Goal: Transaction & Acquisition: Purchase product/service

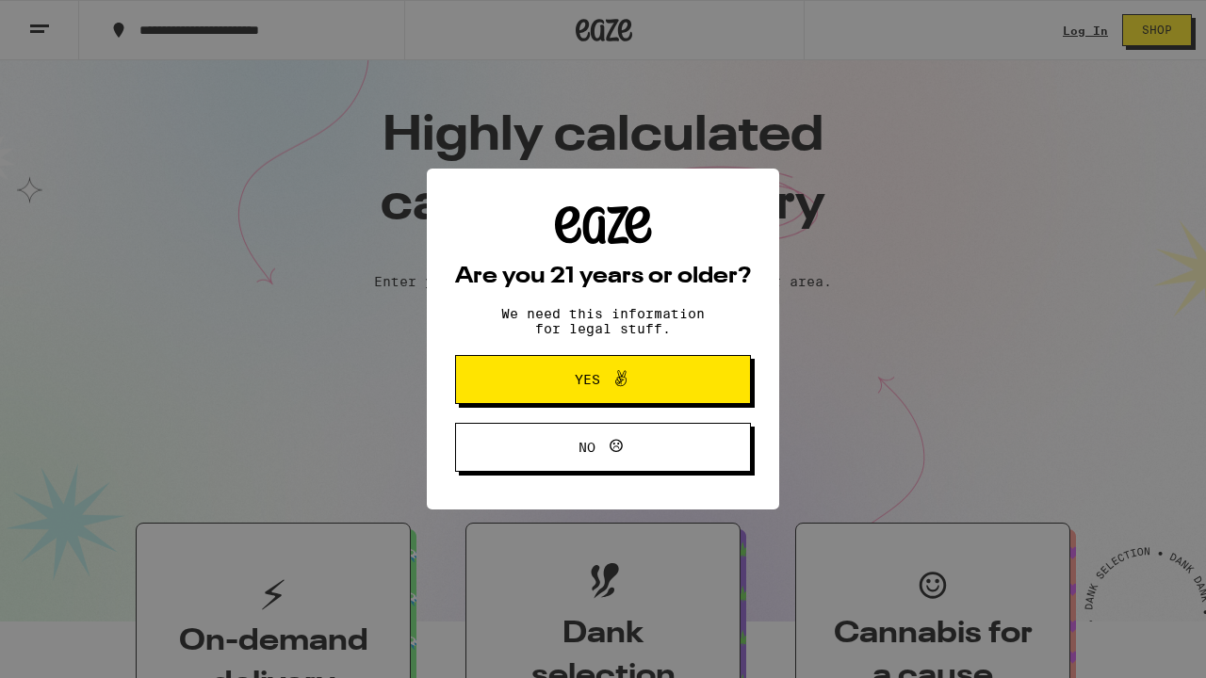
click at [646, 391] on span "Yes" at bounding box center [602, 379] width 143 height 24
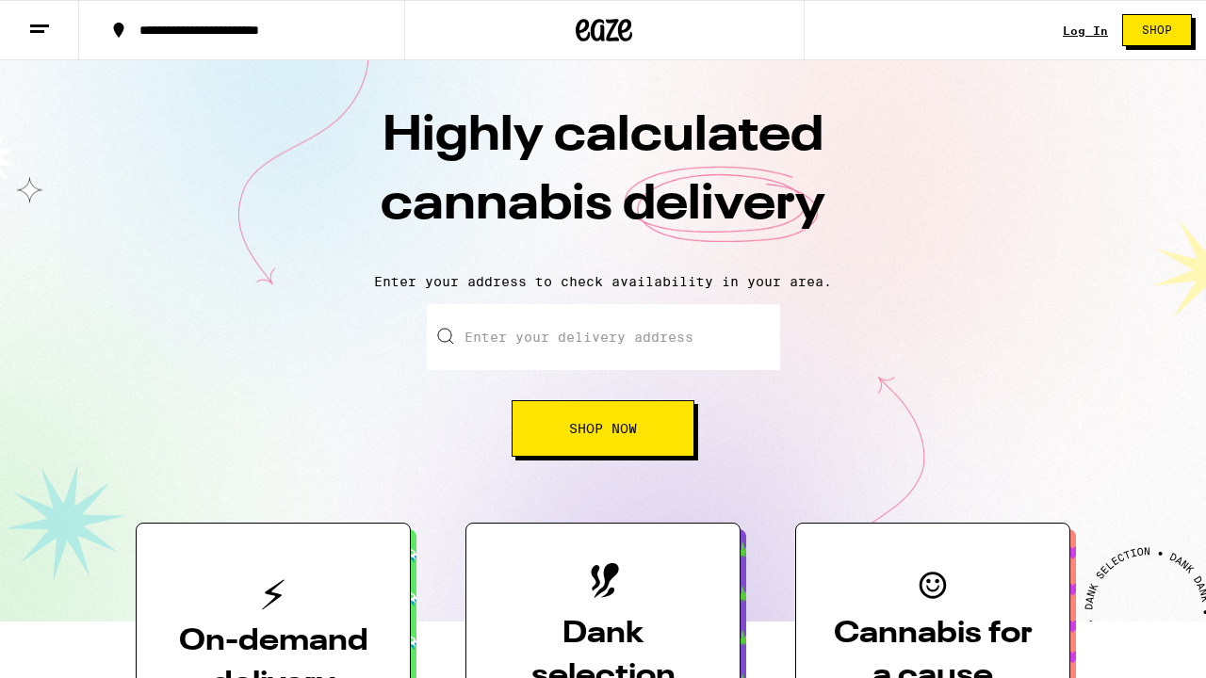
click at [625, 350] on input "Enter your delivery address" at bounding box center [603, 337] width 353 height 66
type input "2"
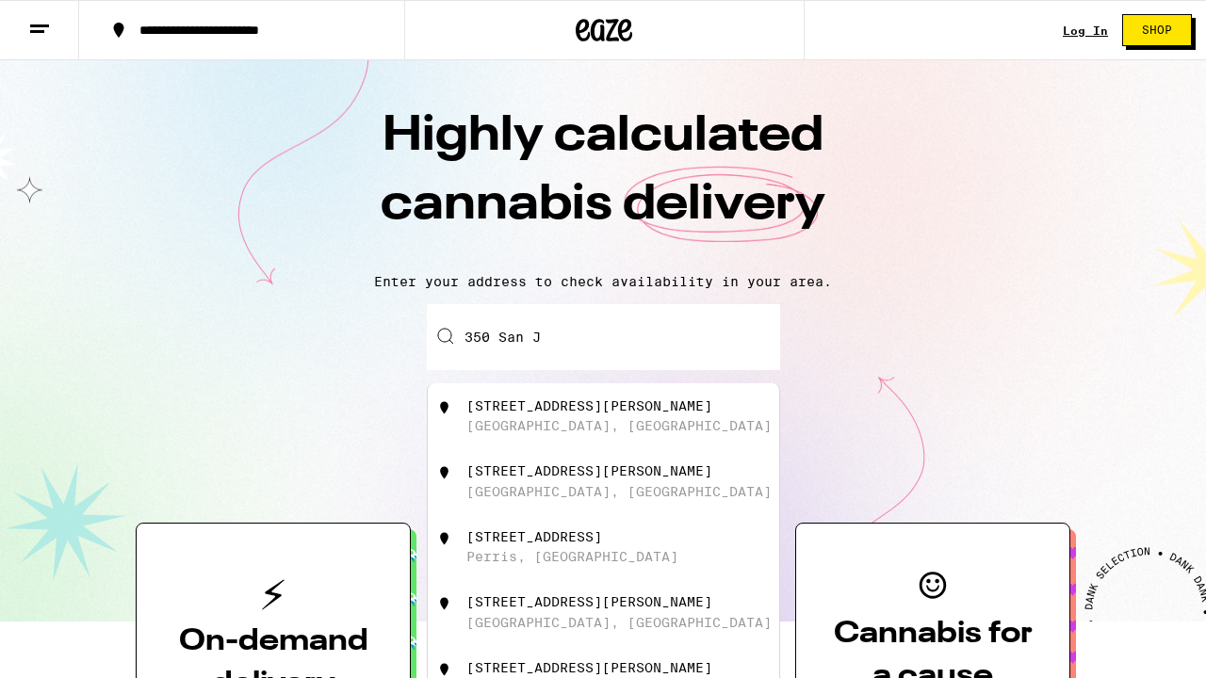
click at [585, 432] on div "[GEOGRAPHIC_DATA], [GEOGRAPHIC_DATA]" at bounding box center [618, 425] width 305 height 15
type input "[STREET_ADDRESS][PERSON_NAME]"
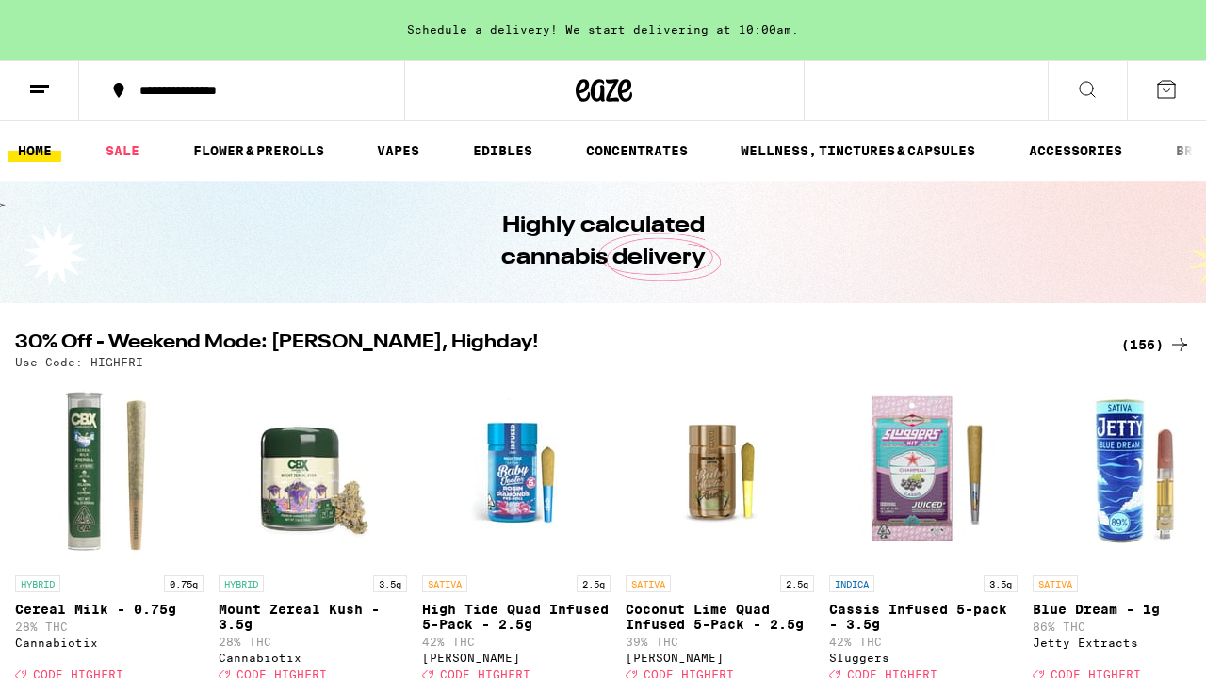
click at [1080, 85] on icon at bounding box center [1087, 89] width 23 height 23
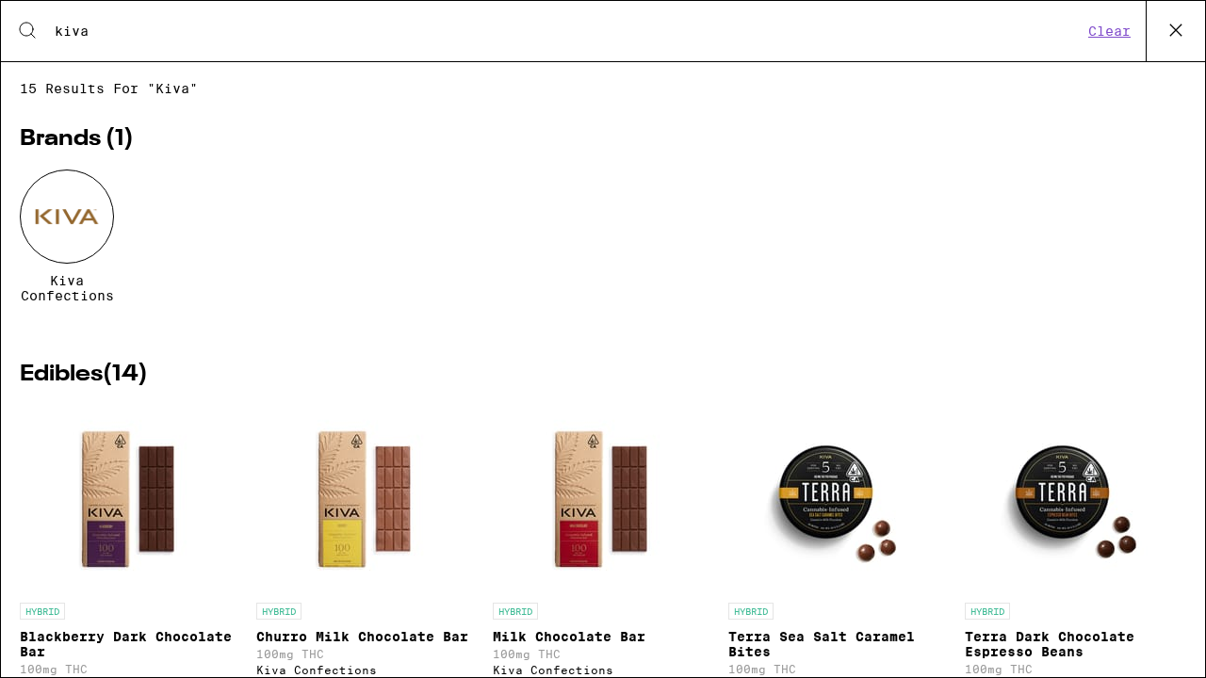
type input "kiva"
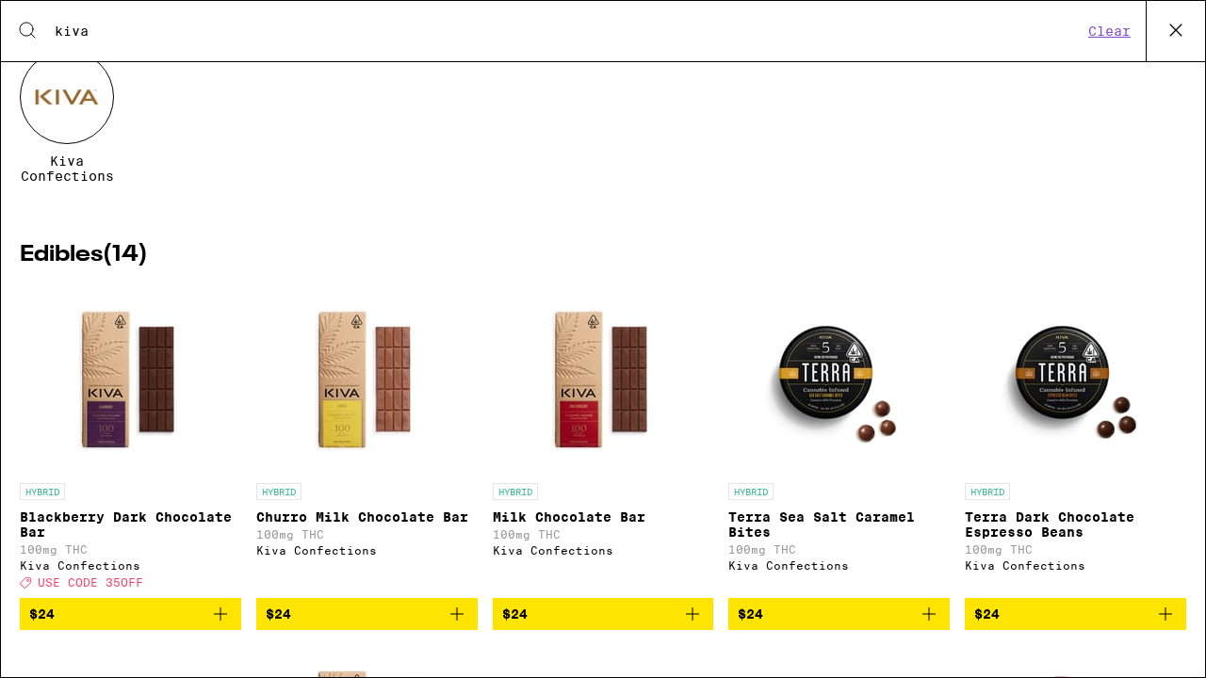
scroll to position [130, 0]
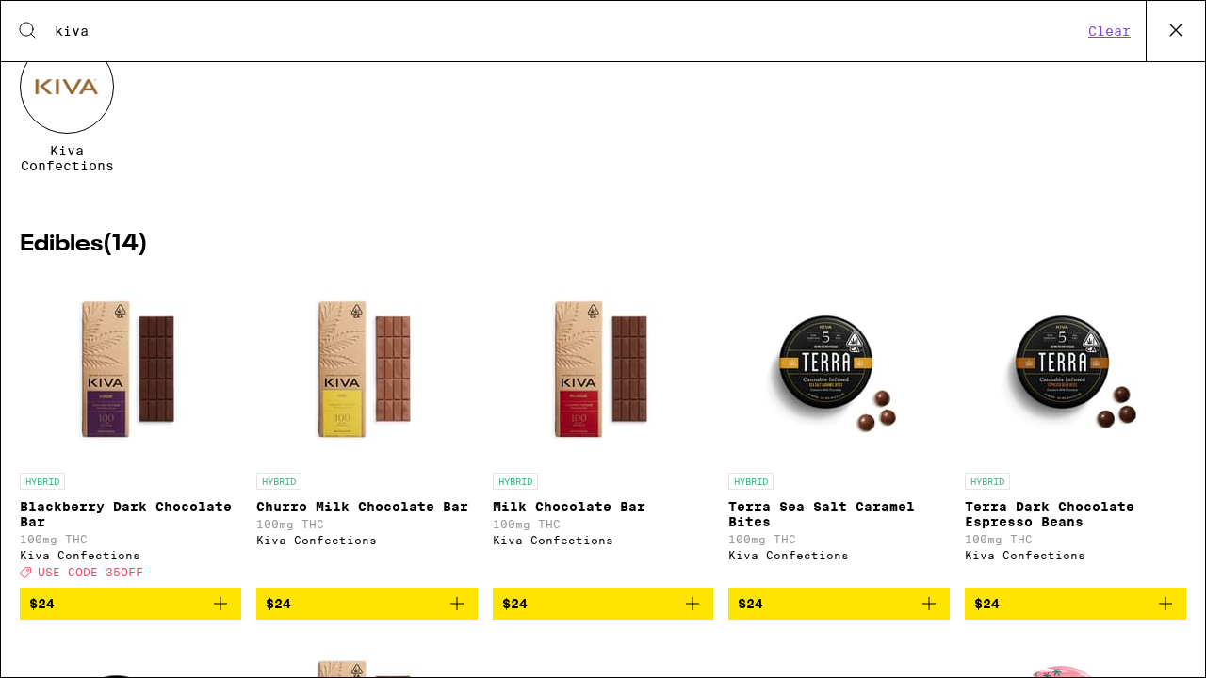
click at [686, 615] on icon "Add to bag" at bounding box center [692, 604] width 23 height 23
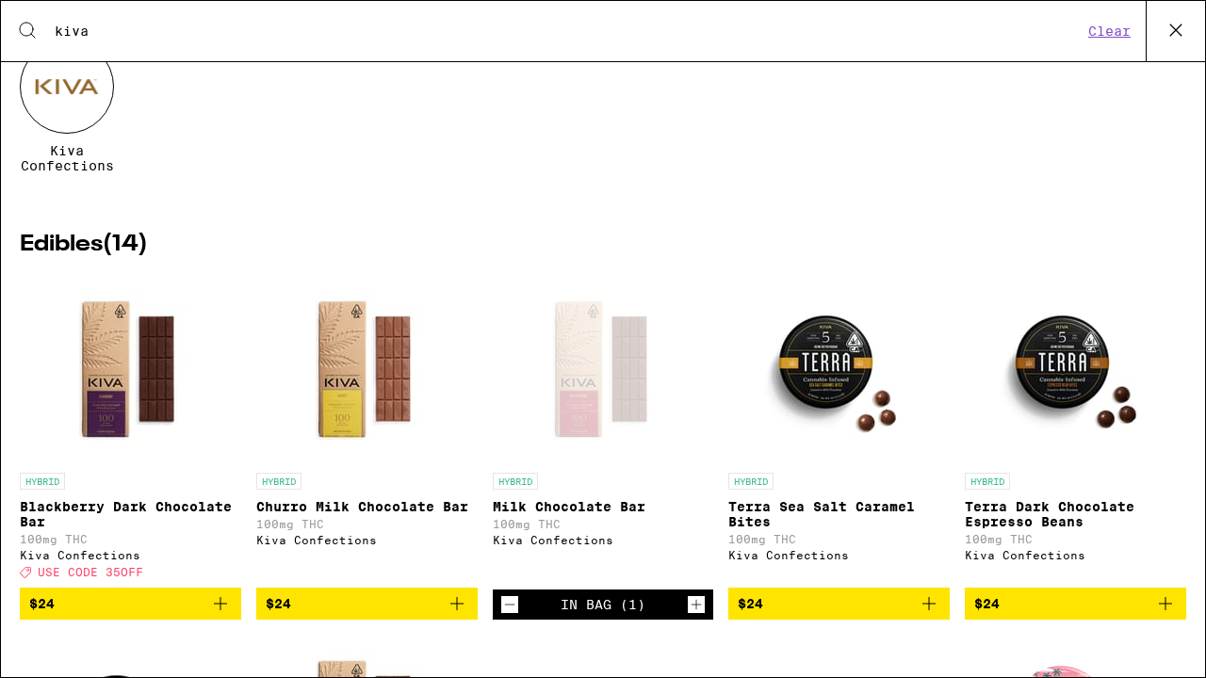
click at [1173, 614] on icon "Add to bag" at bounding box center [1165, 604] width 23 height 23
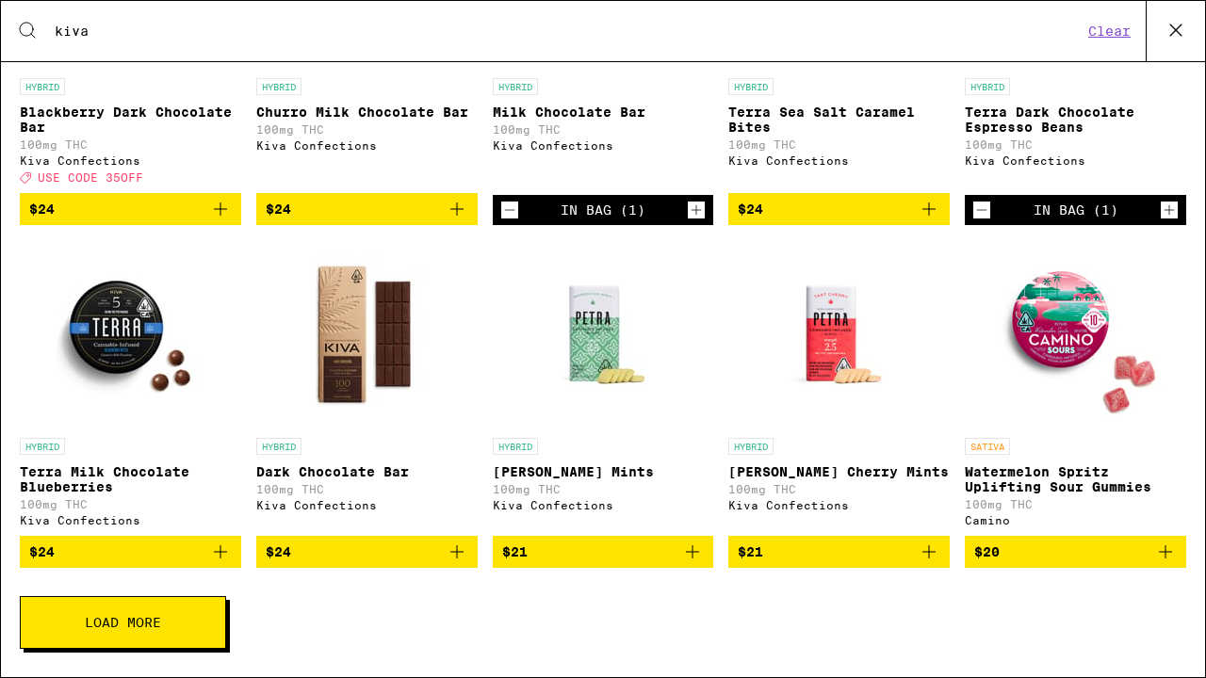
scroll to position [552, 0]
click at [450, 551] on icon "Add to bag" at bounding box center [457, 552] width 23 height 23
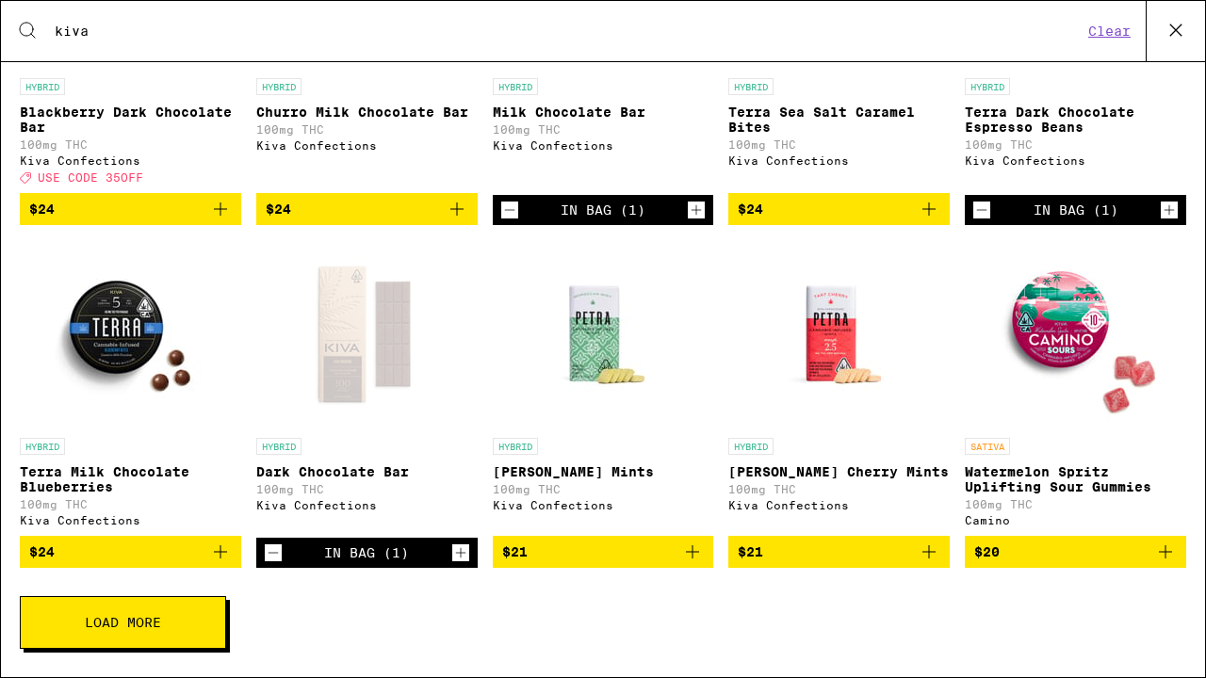
click at [96, 632] on button "Load More" at bounding box center [123, 622] width 206 height 53
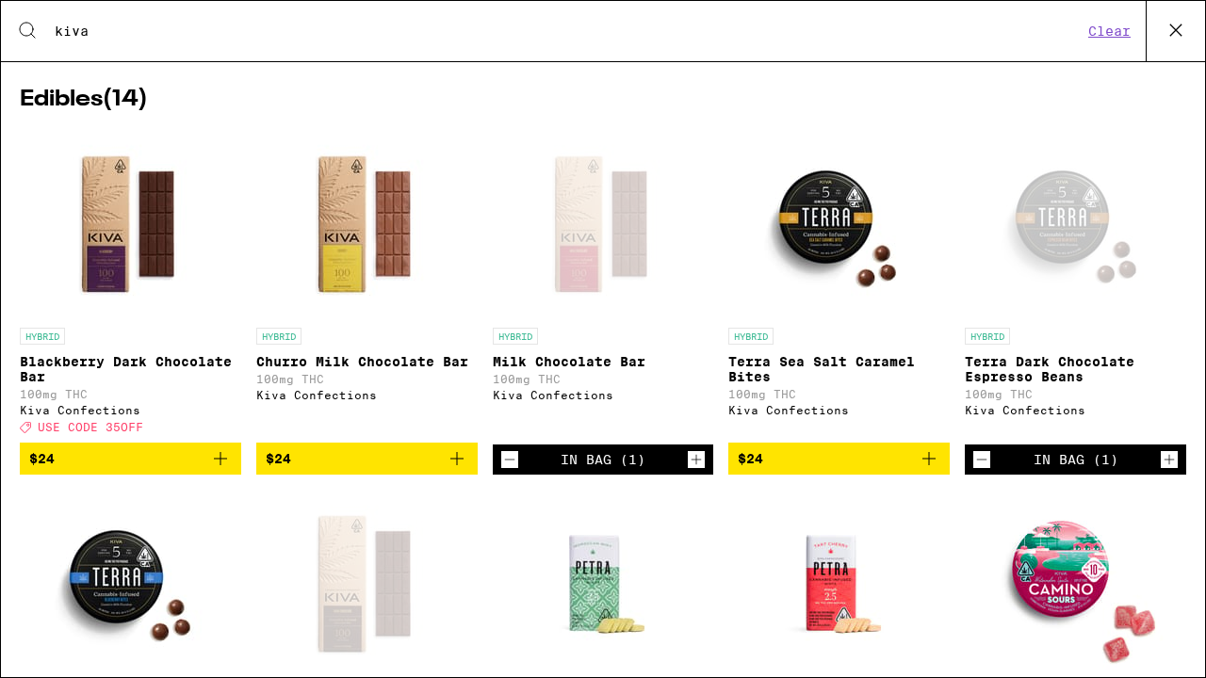
scroll to position [211, 0]
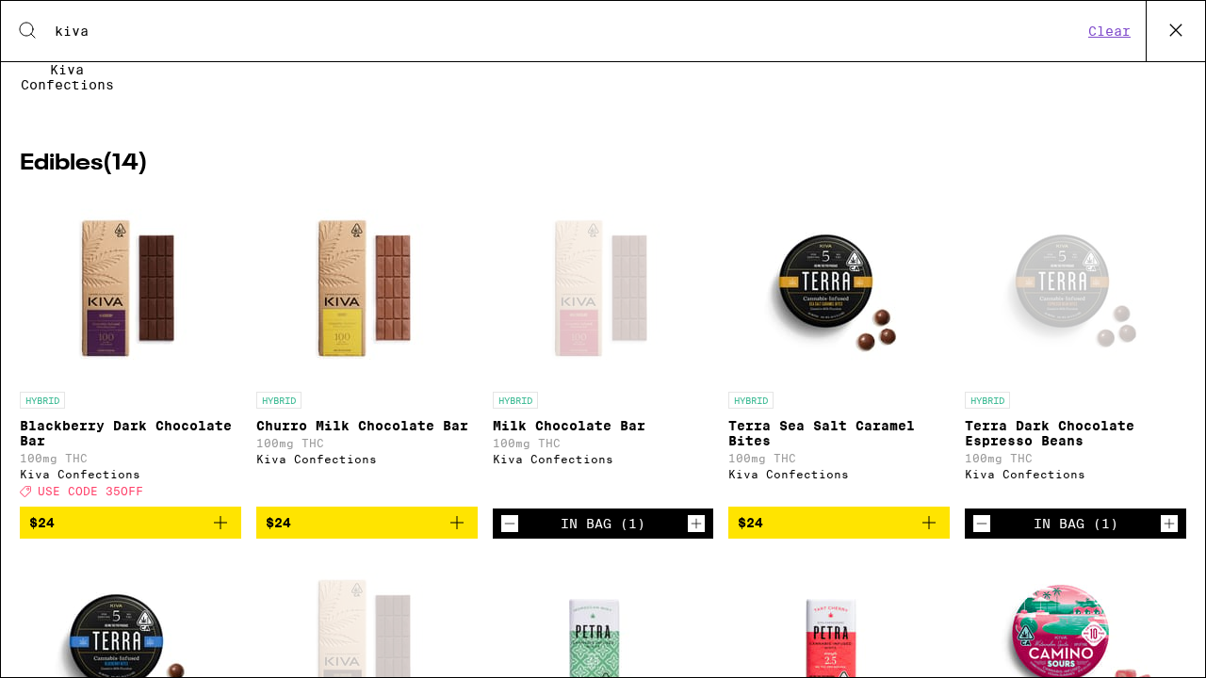
click at [458, 534] on icon "Add to bag" at bounding box center [457, 523] width 23 height 23
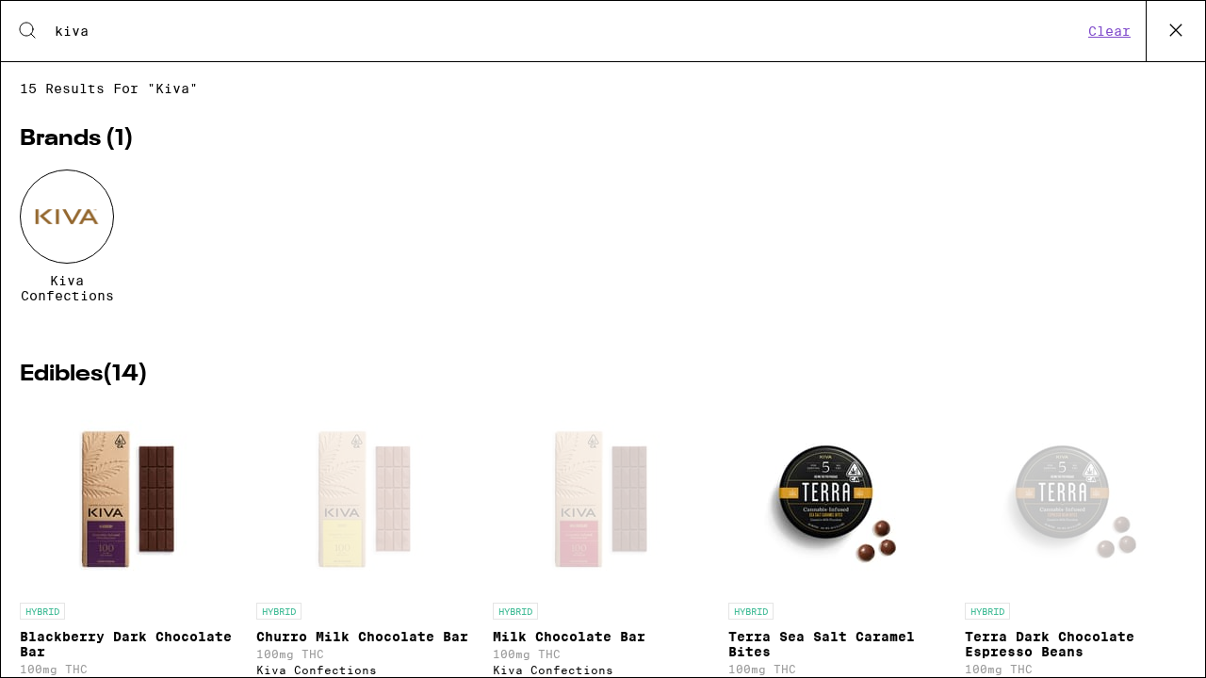
scroll to position [0, 0]
click at [1179, 38] on icon at bounding box center [1176, 30] width 28 height 28
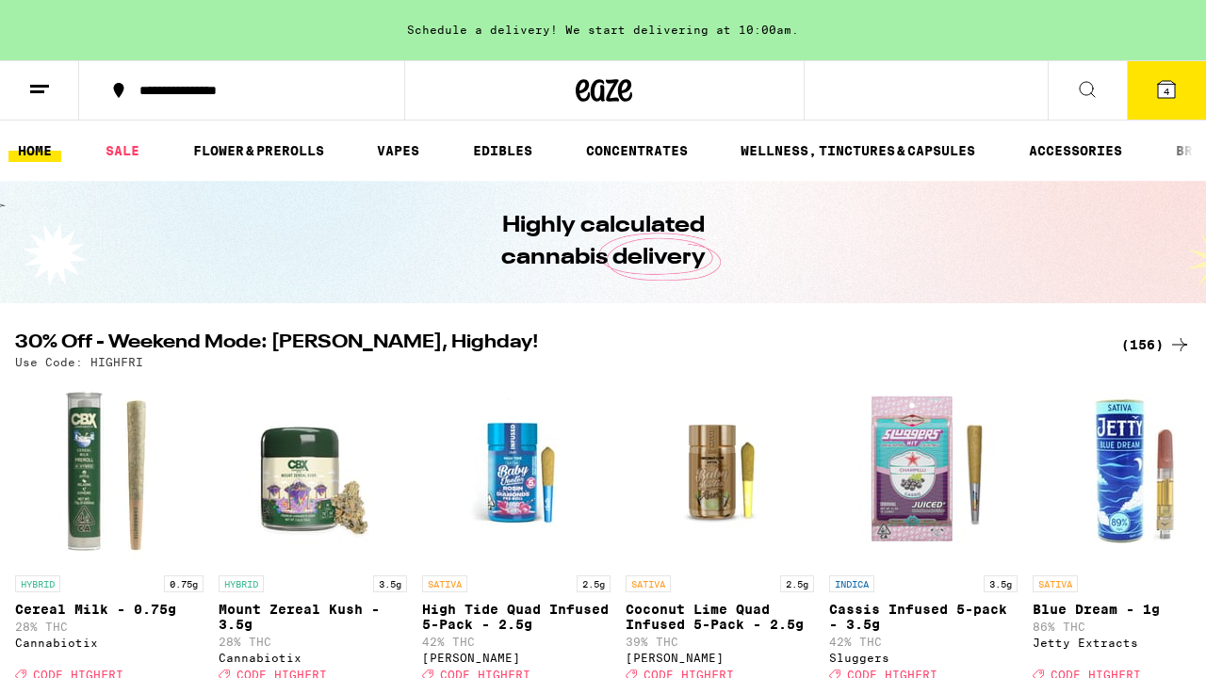
click at [1165, 84] on icon at bounding box center [1166, 89] width 17 height 17
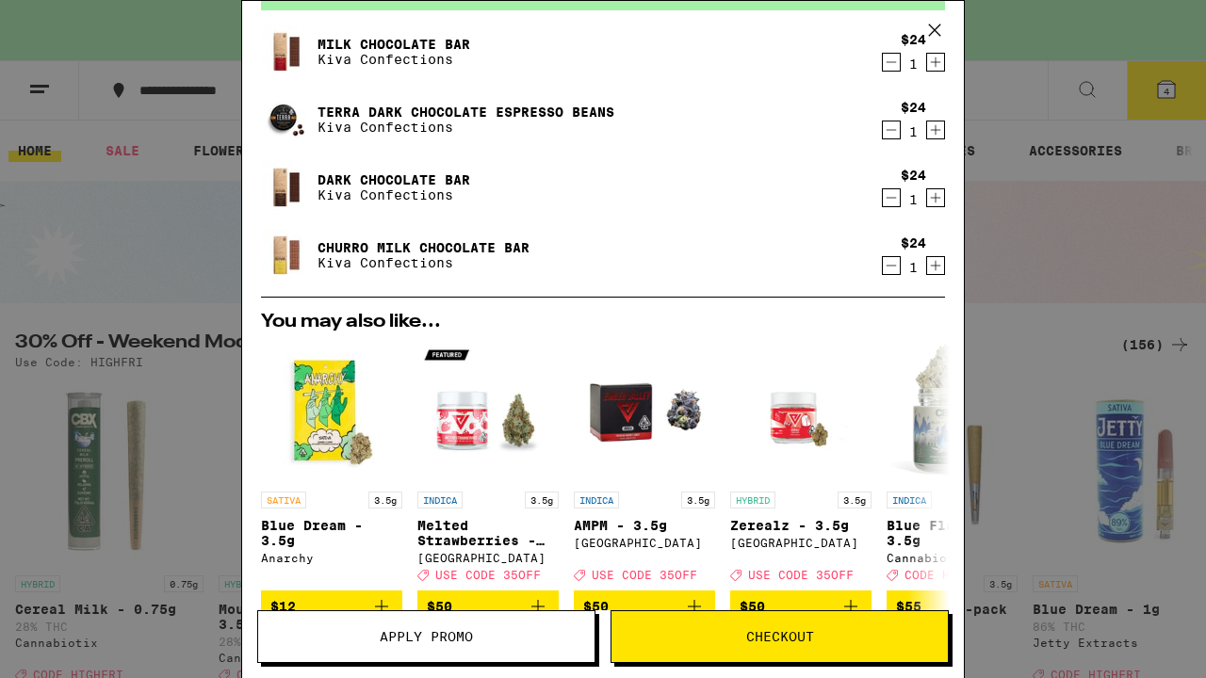
scroll to position [100, 0]
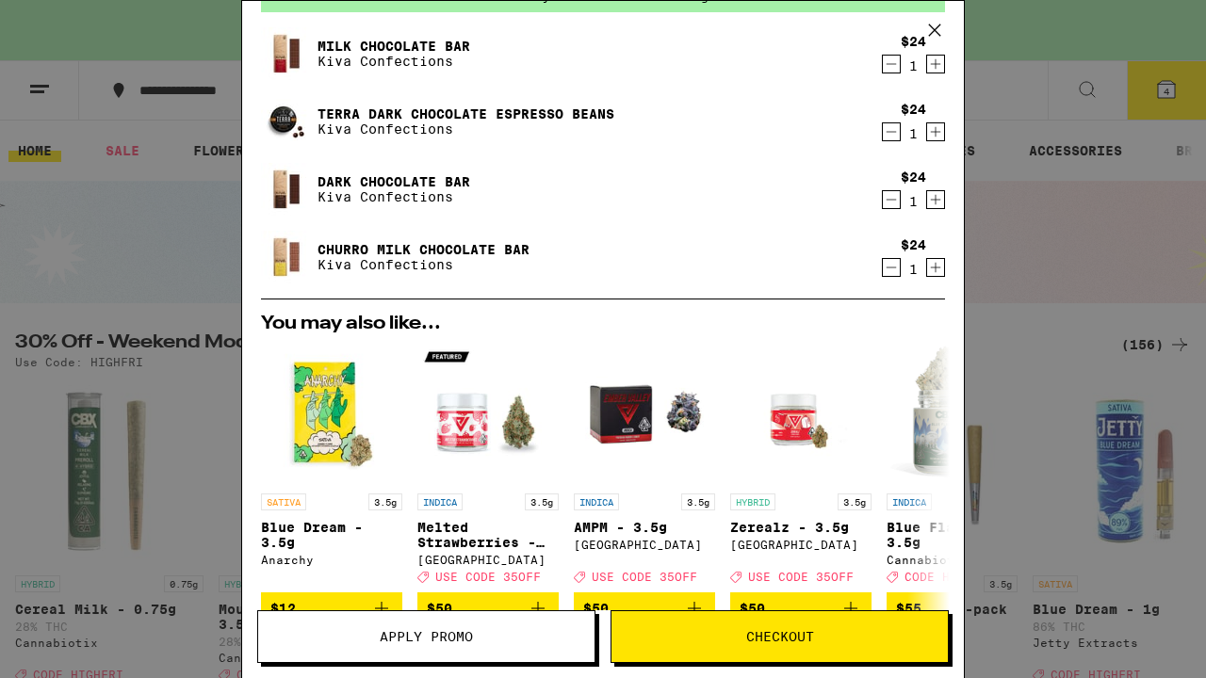
click at [936, 128] on icon "Increment" at bounding box center [935, 132] width 17 height 23
click at [757, 648] on button "Checkout" at bounding box center [780, 637] width 338 height 53
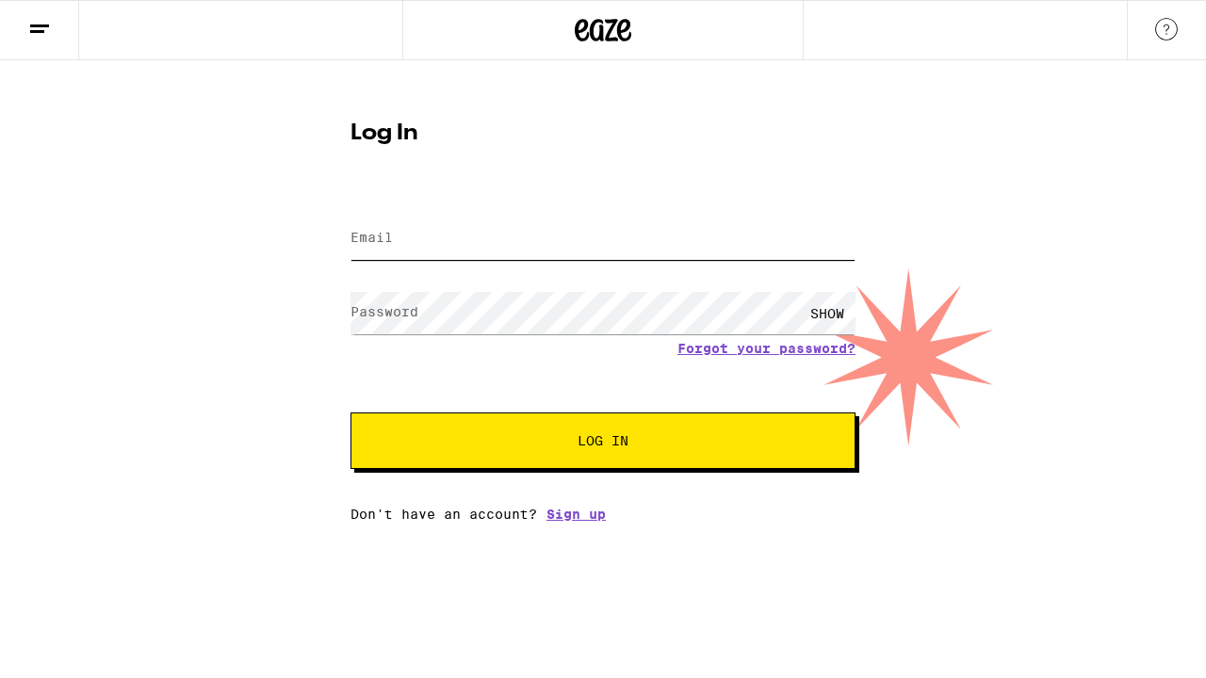
type input "[EMAIL_ADDRESS][DOMAIN_NAME]"
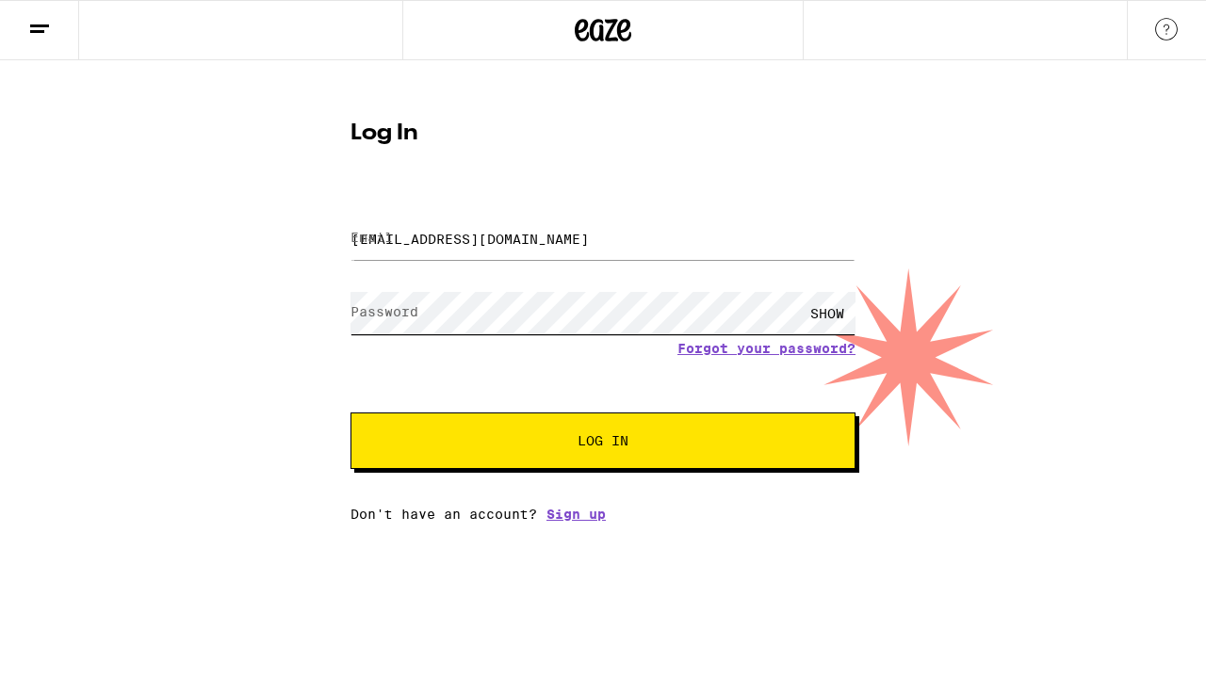
click at [603, 443] on button "Log In" at bounding box center [602, 441] width 505 height 57
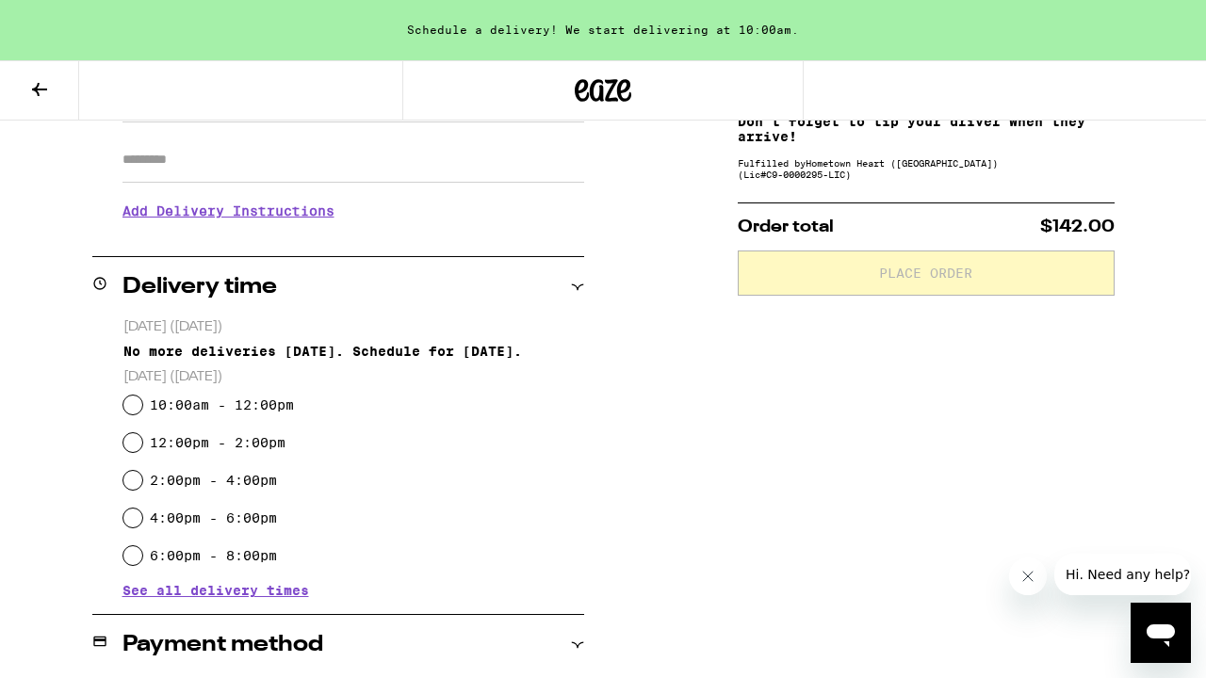
scroll to position [330, 0]
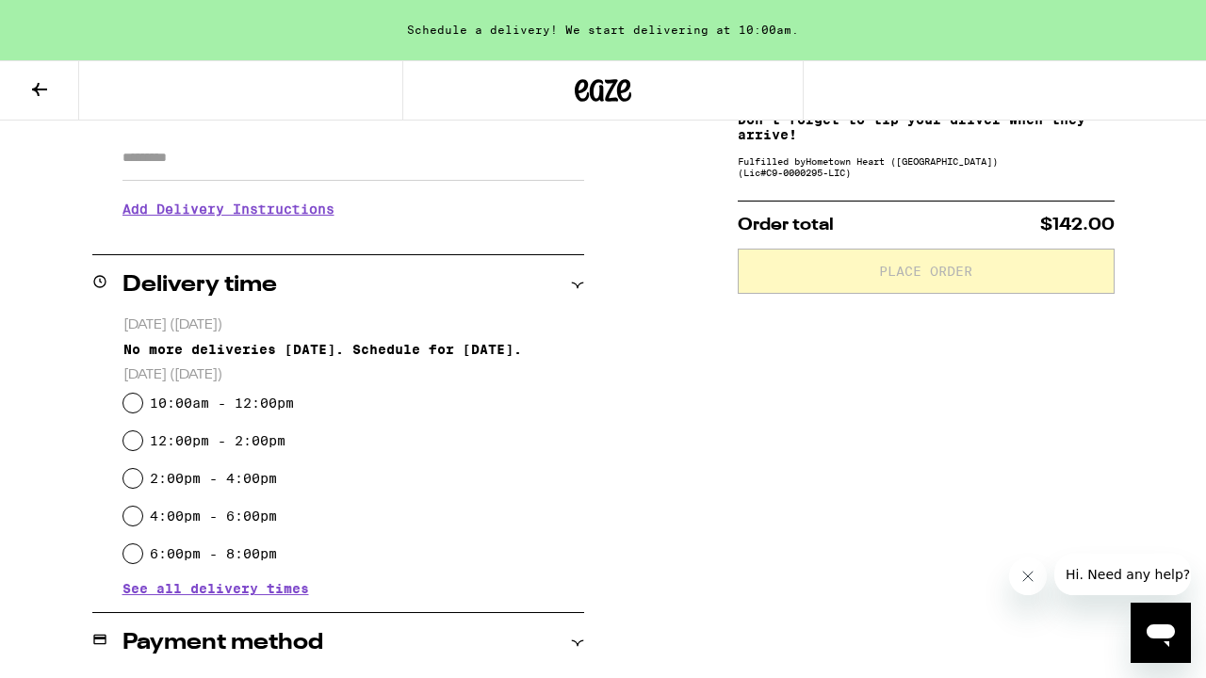
click at [136, 437] on input "12:00pm - 2:00pm" at bounding box center [132, 441] width 19 height 19
radio input "true"
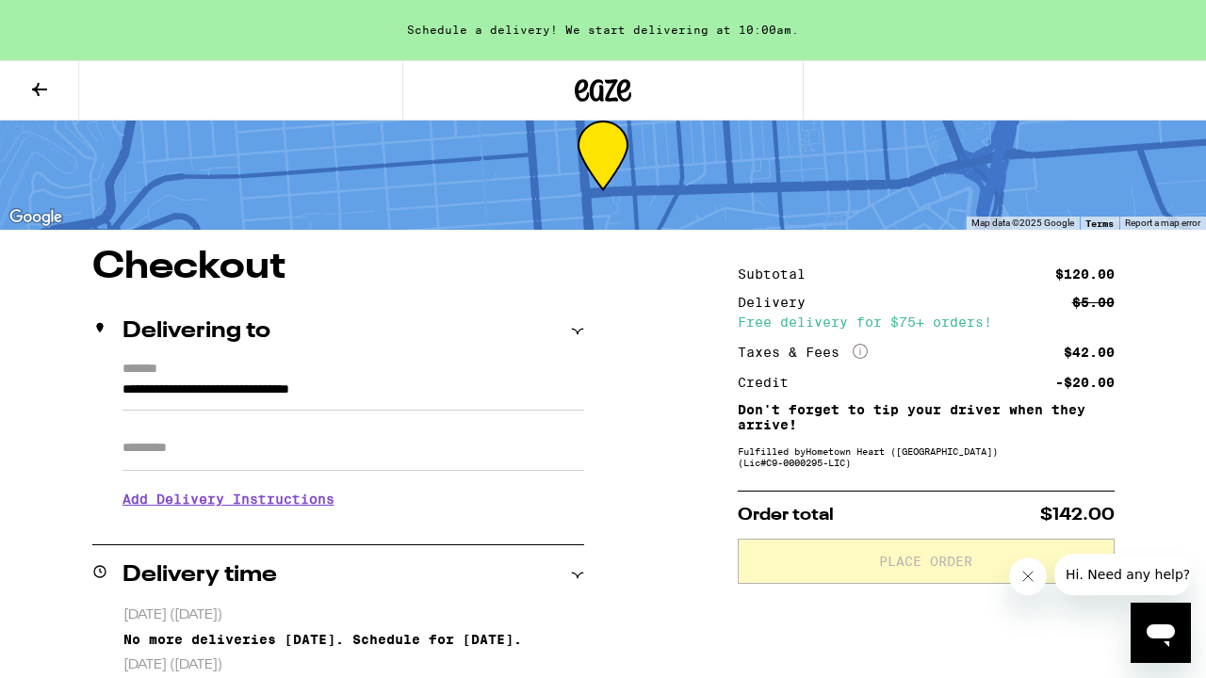
scroll to position [41, 0]
click at [138, 444] on input "Apt/Suite" at bounding box center [353, 447] width 462 height 45
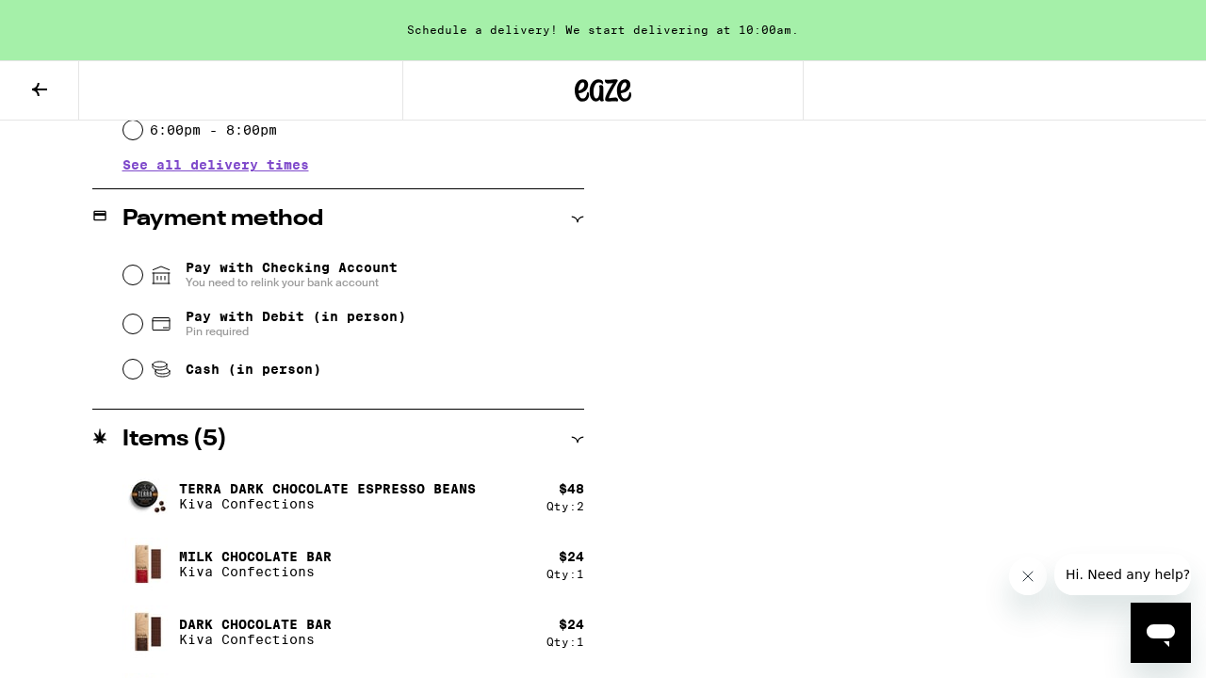
scroll to position [774, 0]
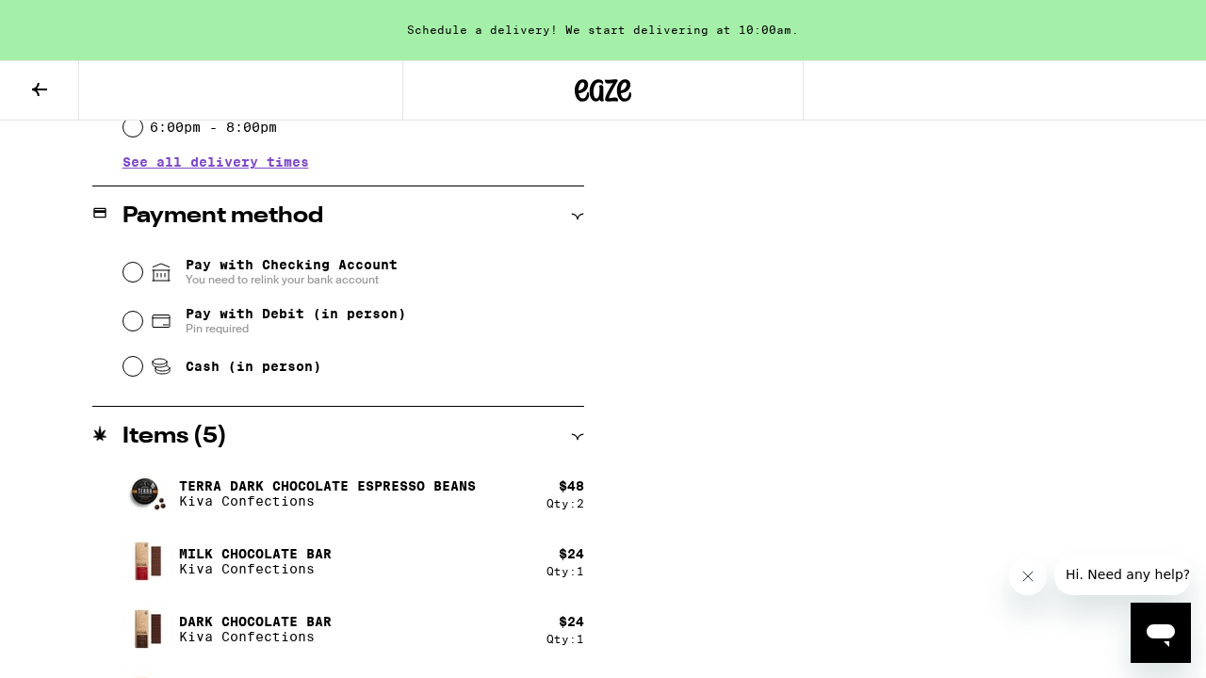
type input "*****"
click at [123, 326] on input "Pay with Debit (in person) Pin required" at bounding box center [132, 321] width 19 height 19
click at [130, 269] on input "Pay with Checking Account You need to relink your bank account" at bounding box center [132, 272] width 19 height 19
radio input "false"
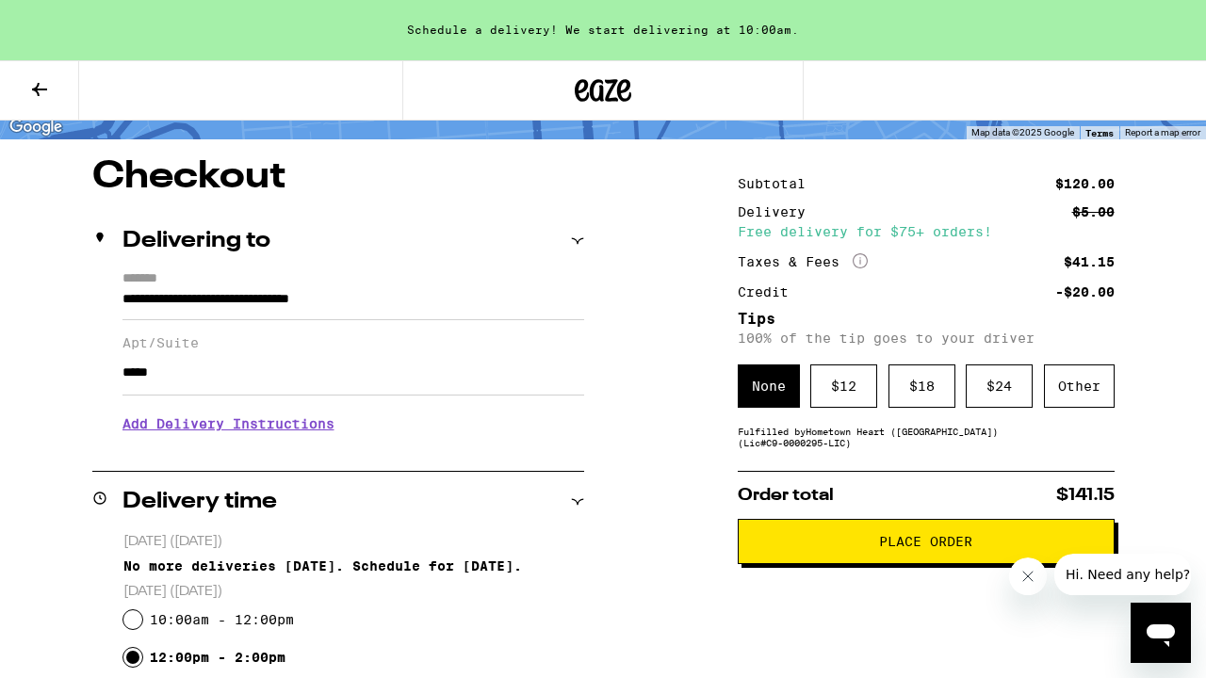
scroll to position [69, 0]
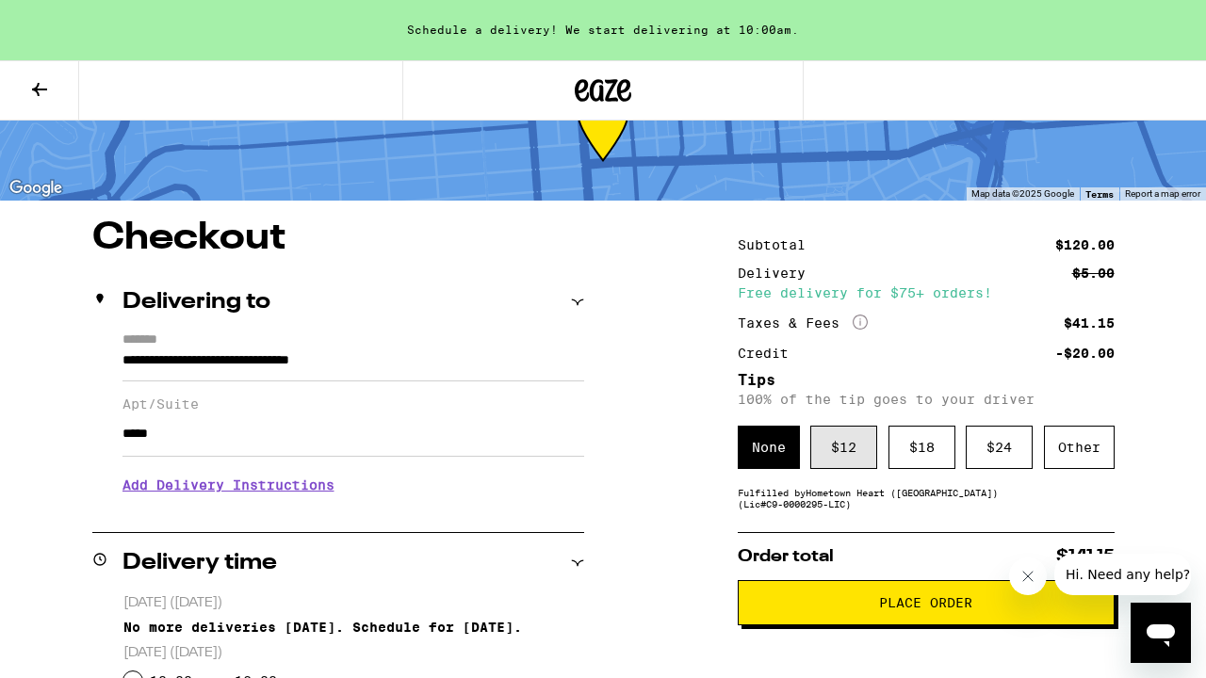
click at [858, 459] on div "$ 12" at bounding box center [843, 447] width 67 height 43
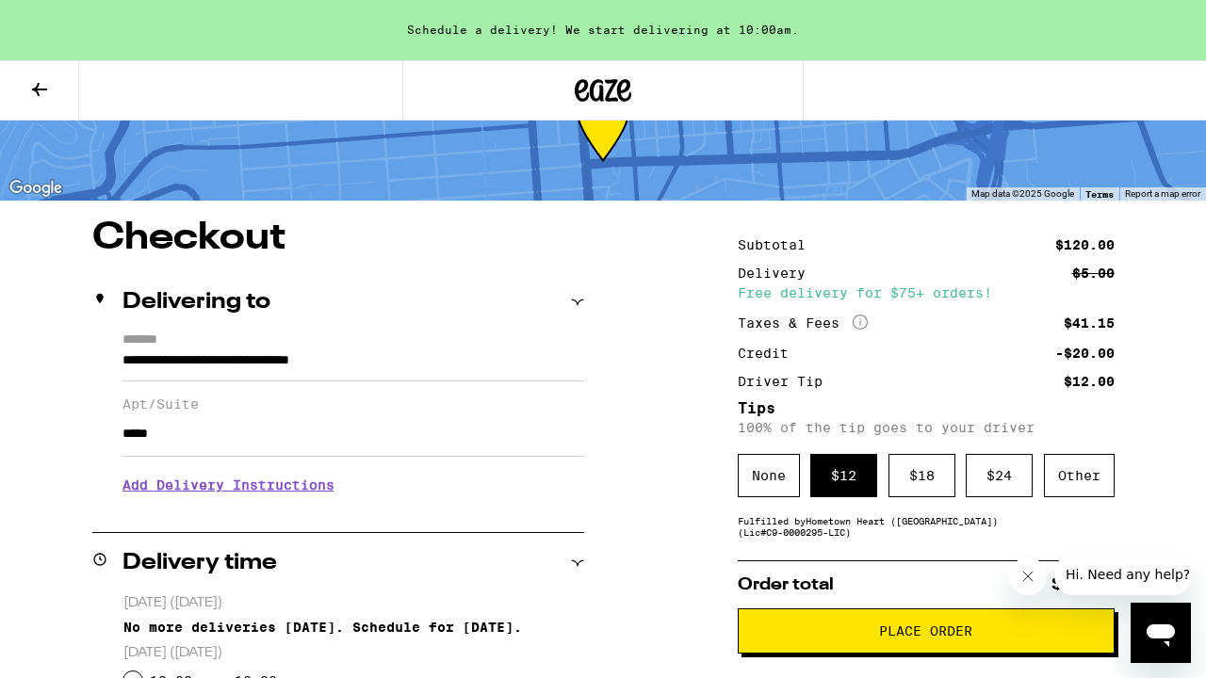
click at [814, 629] on button "Place Order" at bounding box center [926, 631] width 377 height 45
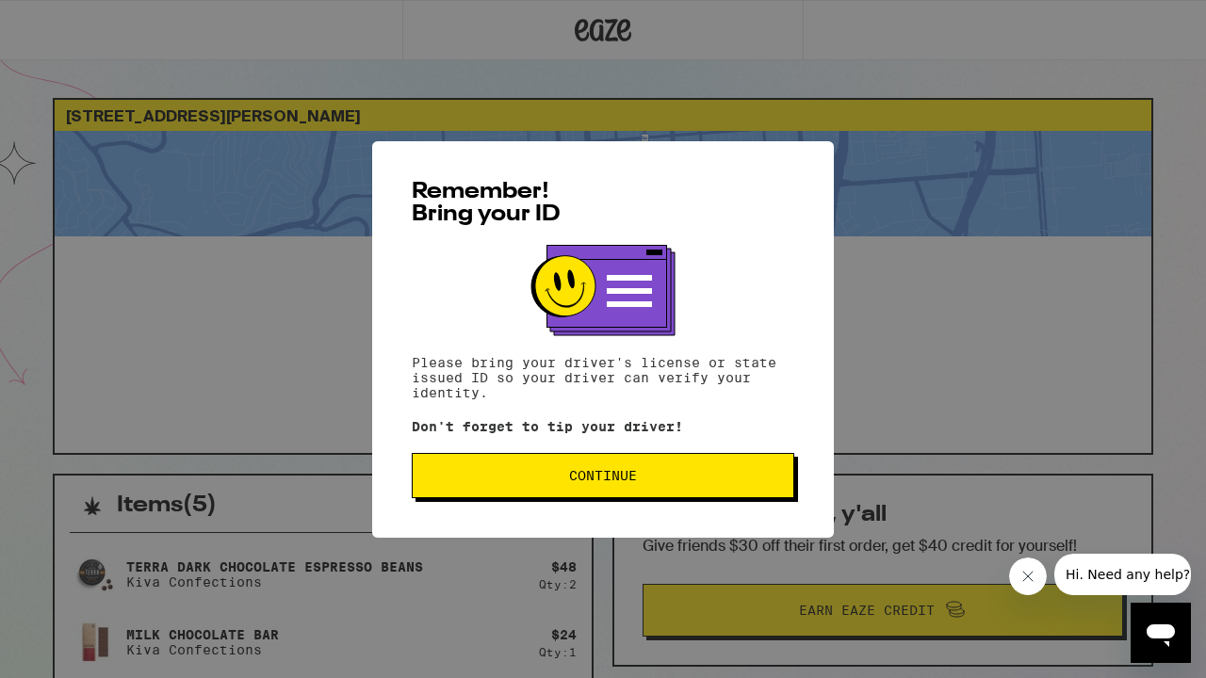
click at [726, 481] on span "Continue" at bounding box center [603, 475] width 350 height 13
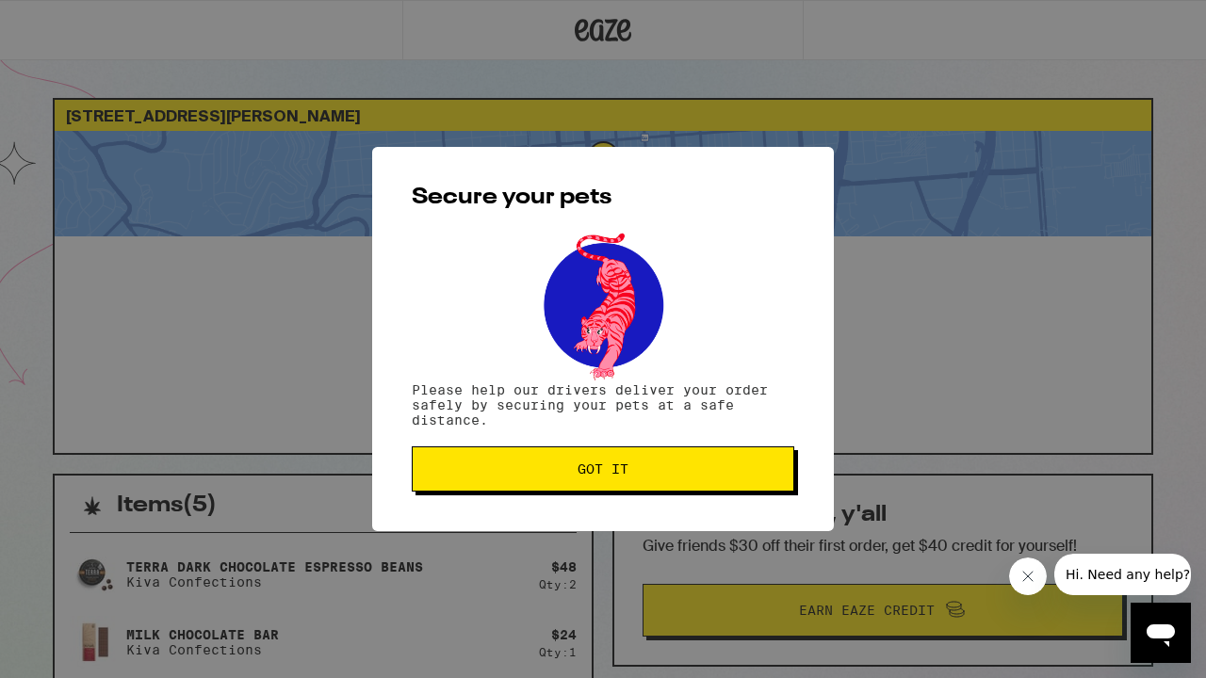
click at [689, 458] on button "Got it" at bounding box center [603, 469] width 383 height 45
